Goal: Task Accomplishment & Management: Use online tool/utility

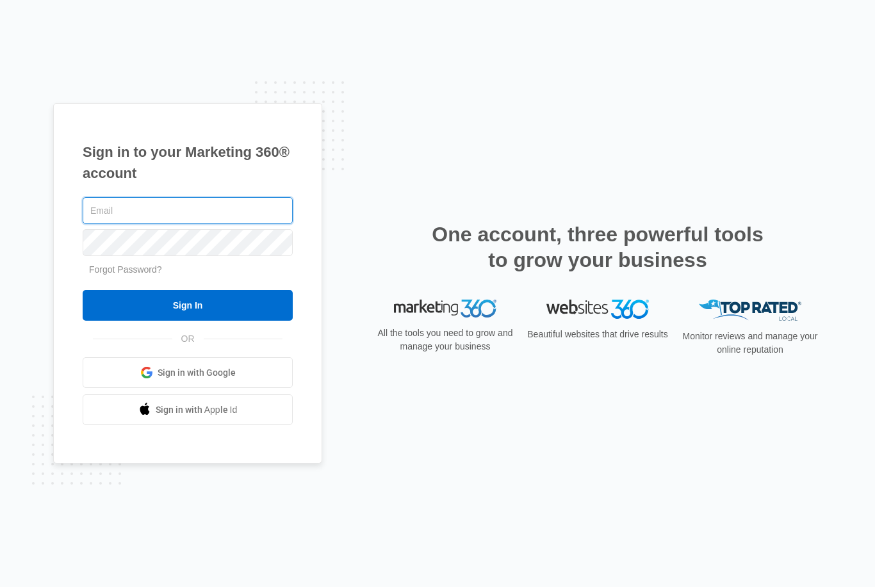
type input "[EMAIL_ADDRESS][DOMAIN_NAME]"
click at [188, 321] on input "Sign In" at bounding box center [188, 305] width 210 height 31
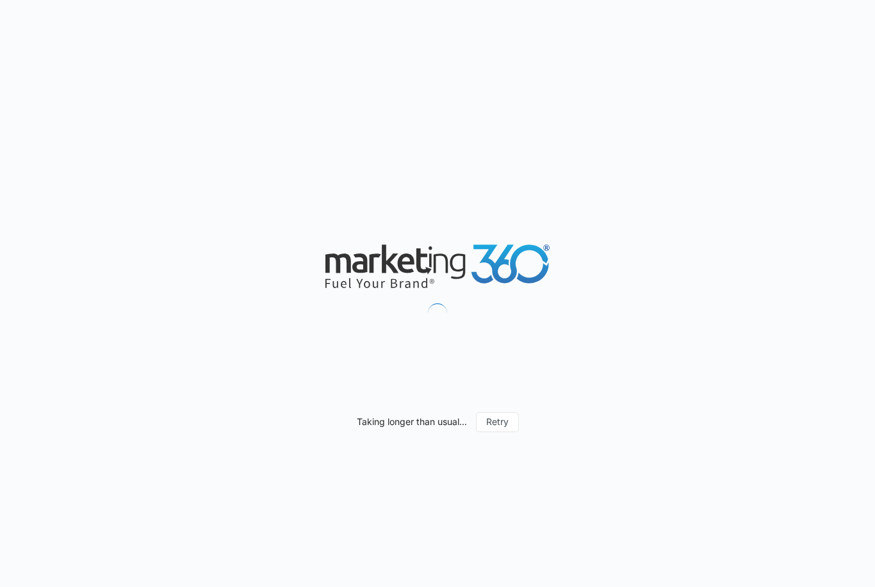
type input "[DATE]"
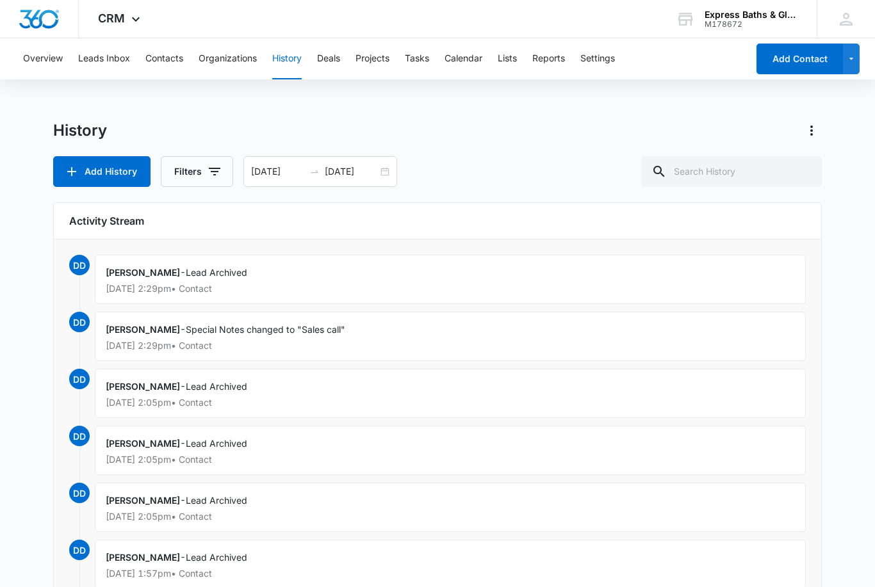
click at [38, 18] on img "Dashboard" at bounding box center [39, 19] width 41 height 19
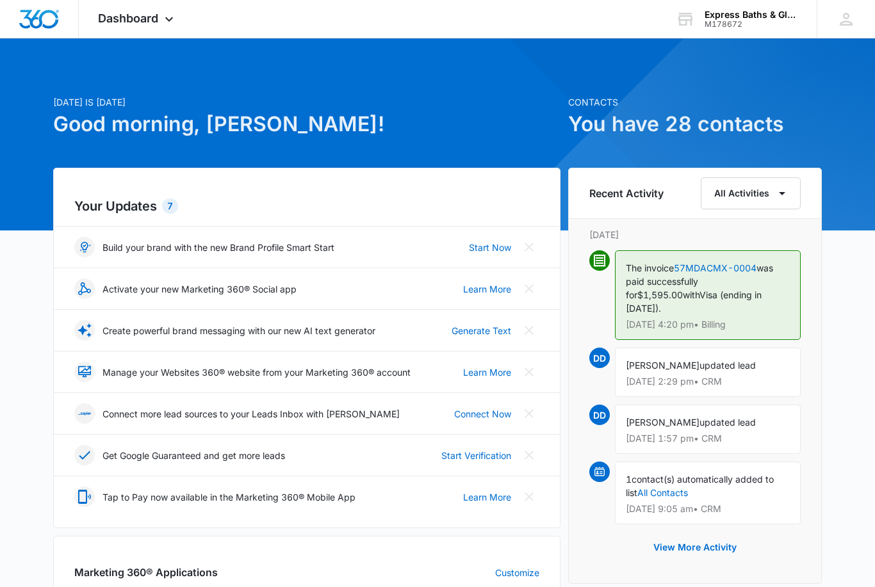
click at [465, 453] on link "Start Verification" at bounding box center [476, 455] width 70 height 13
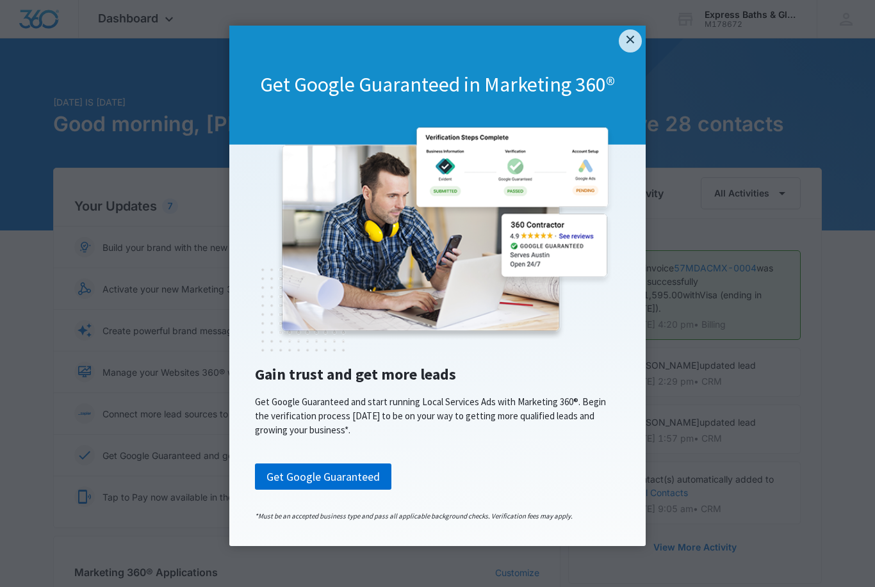
click at [633, 33] on link "×" at bounding box center [630, 40] width 23 height 23
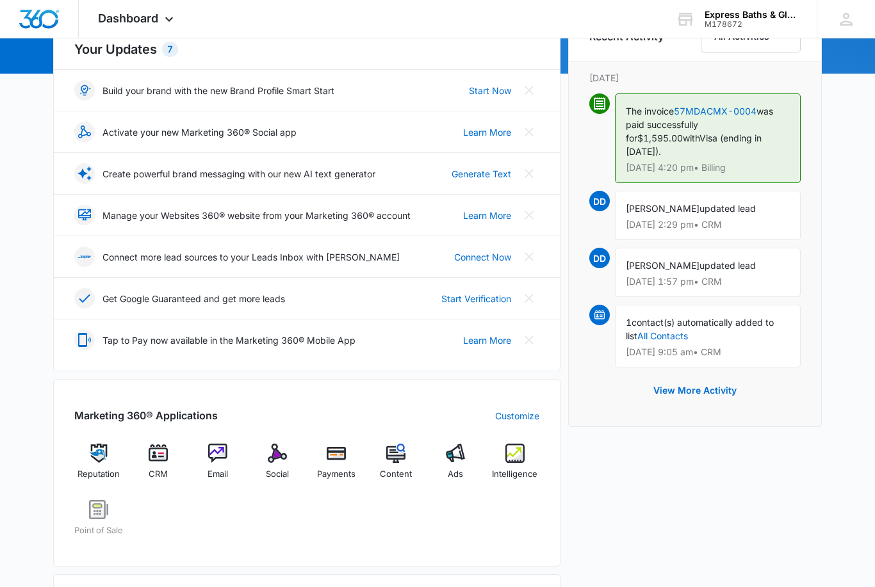
scroll to position [158, 0]
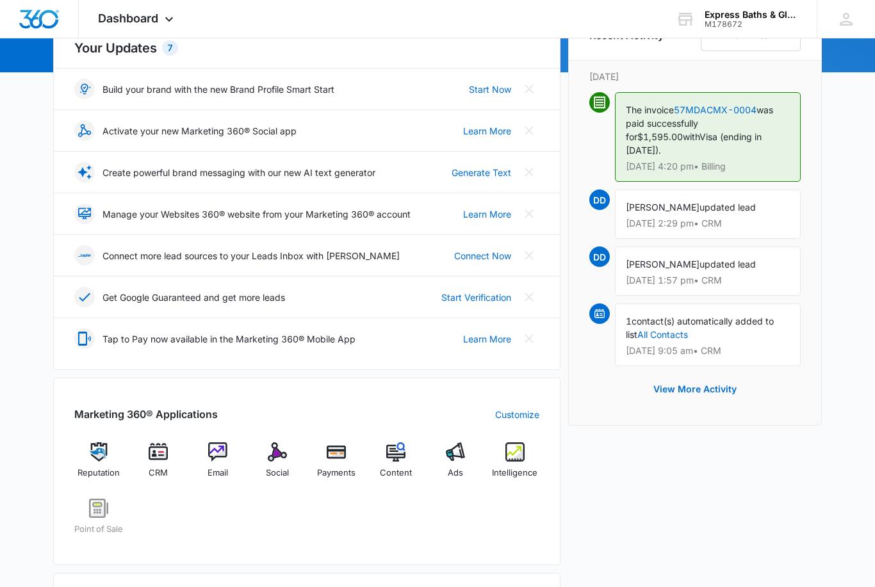
click at [455, 455] on img at bounding box center [455, 452] width 19 height 19
